Goal: Information Seeking & Learning: Learn about a topic

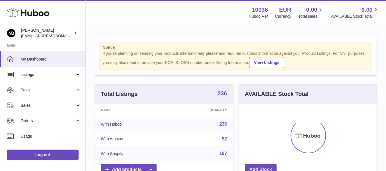
scroll to position [89, 137]
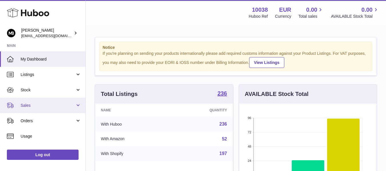
click at [26, 103] on span "Sales" at bounding box center [48, 105] width 55 height 5
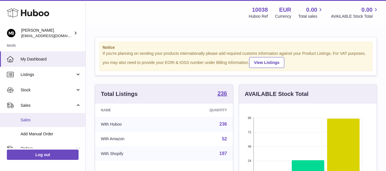
click at [28, 120] on span "Sales" at bounding box center [51, 119] width 61 height 5
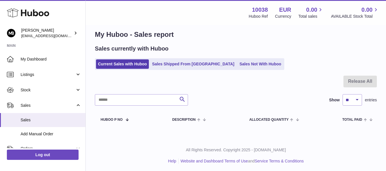
scroll to position [9, 0]
